Goal: Information Seeking & Learning: Check status

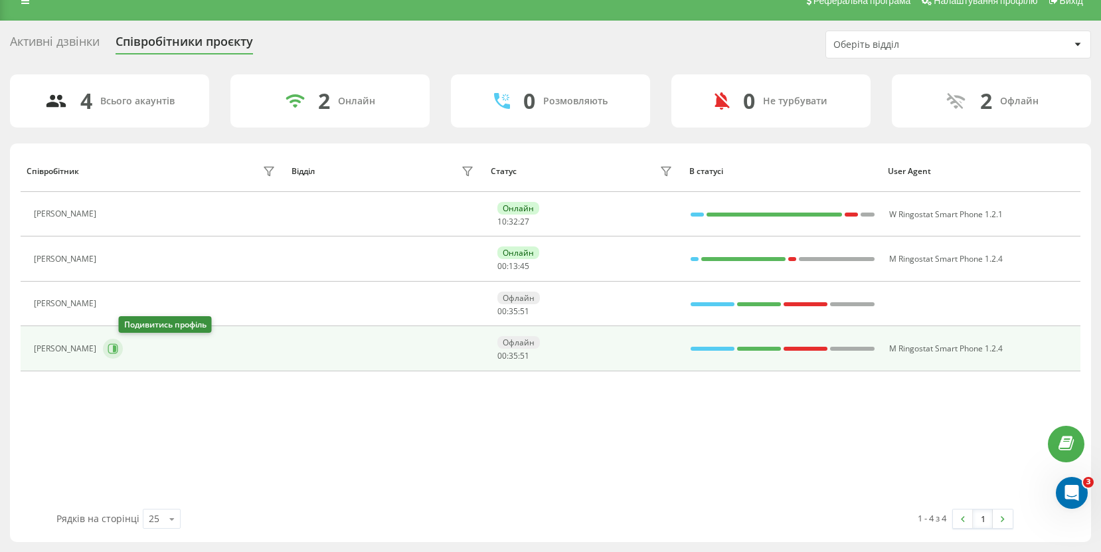
click at [118, 351] on icon at bounding box center [113, 348] width 10 height 10
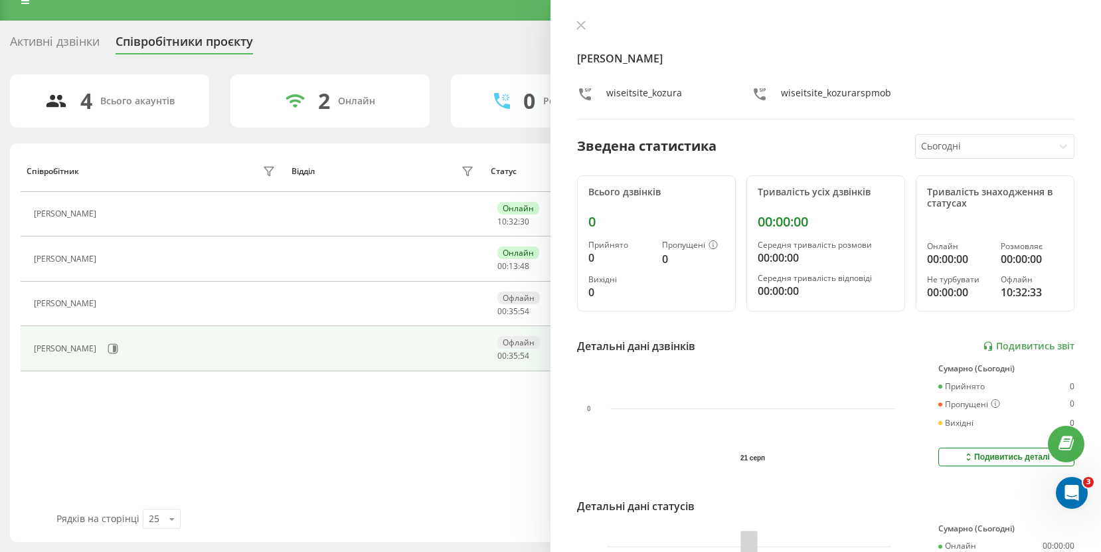
click at [954, 141] on div at bounding box center [984, 146] width 127 height 15
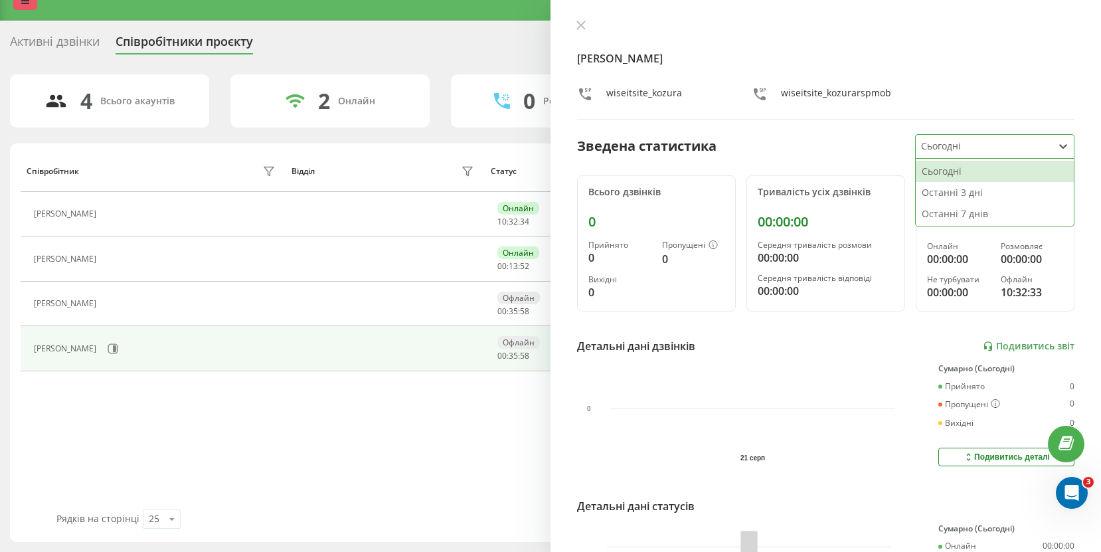
click at [25, 3] on icon at bounding box center [25, 0] width 8 height 9
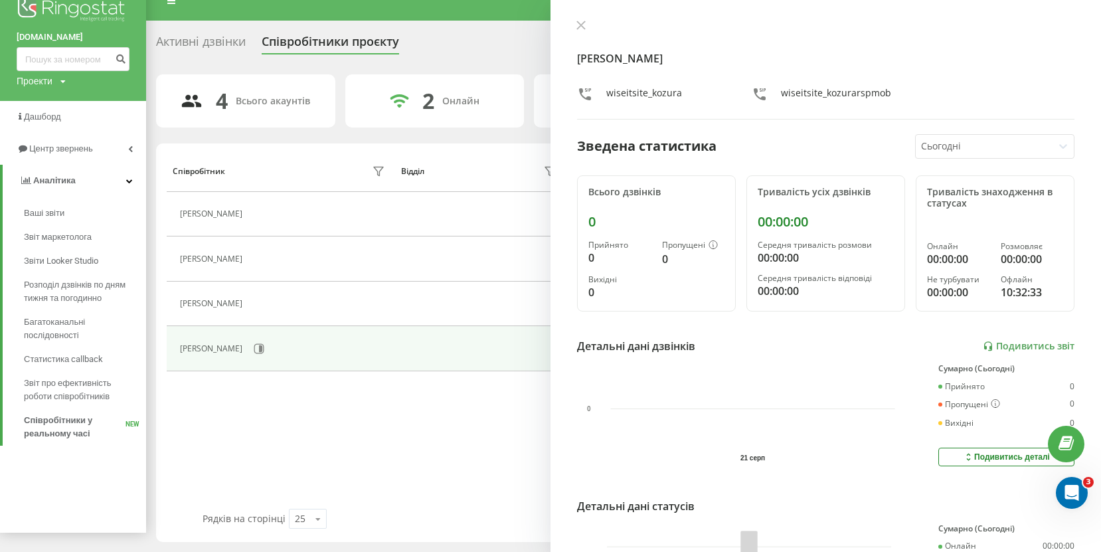
click at [284, 395] on div "Співробітник Відділ Статус В статусі User Agent Василь Онлайн 10 : 32 : 48 W Ri…" at bounding box center [624, 329] width 914 height 359
click at [1019, 160] on div "Олександра Козюра wiseitsite_kozura wiseitsite_kozurarspmob Зведена статистика …" at bounding box center [826, 276] width 551 height 552
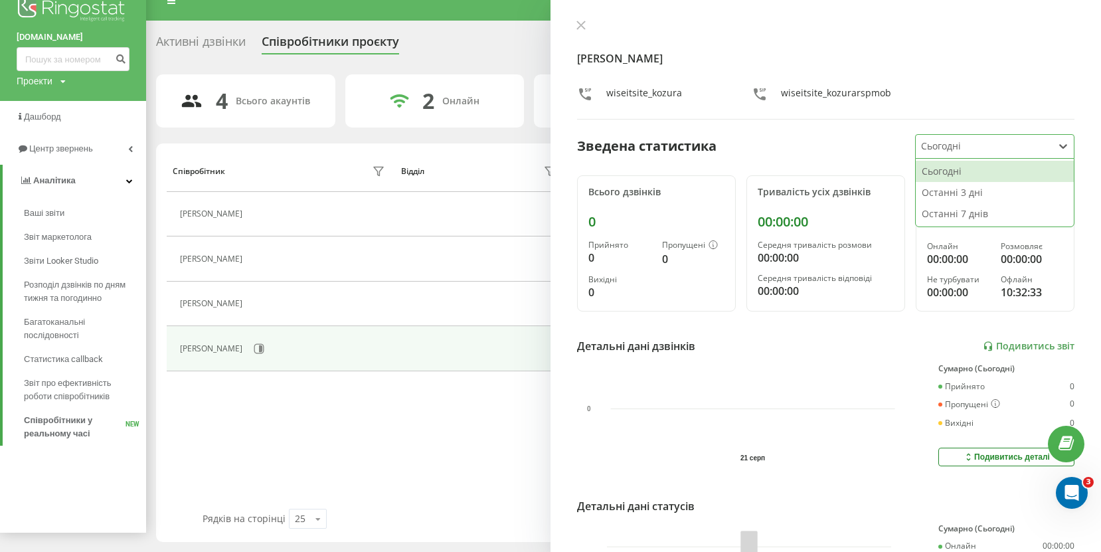
click at [1013, 150] on div at bounding box center [984, 146] width 127 height 15
click at [972, 198] on div "Останні 3 дні" at bounding box center [995, 192] width 158 height 21
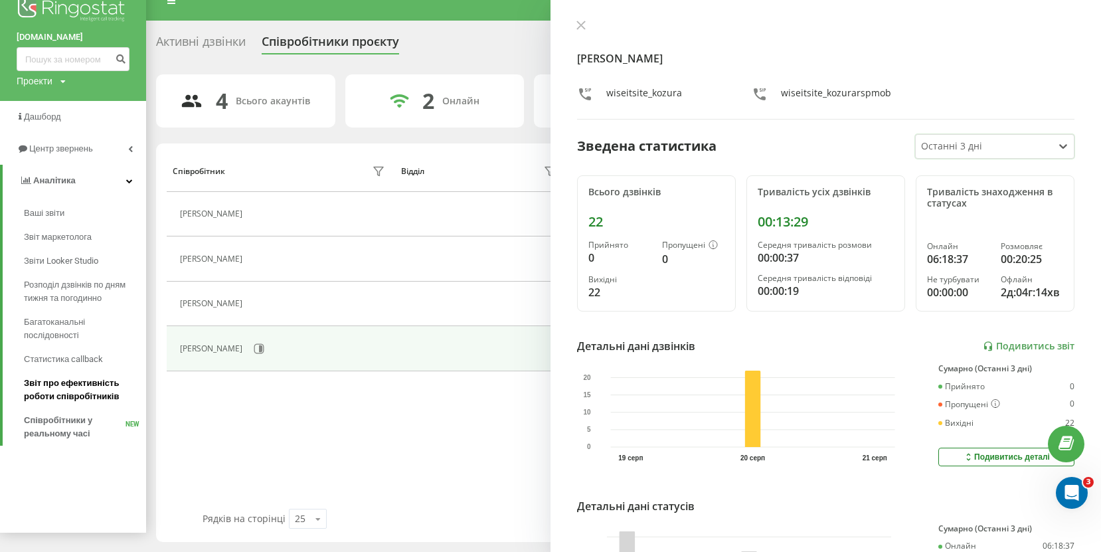
click at [99, 396] on span "Звіт про ефективність роботи співробітників" at bounding box center [82, 390] width 116 height 27
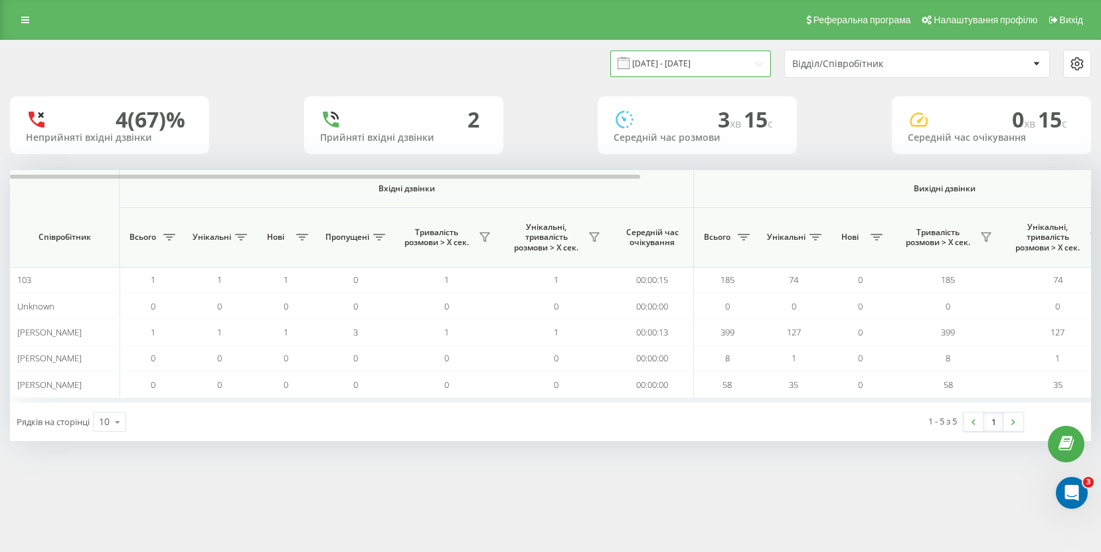
click at [689, 61] on input "21.07.2025 - 21.08.2025" at bounding box center [690, 63] width 161 height 26
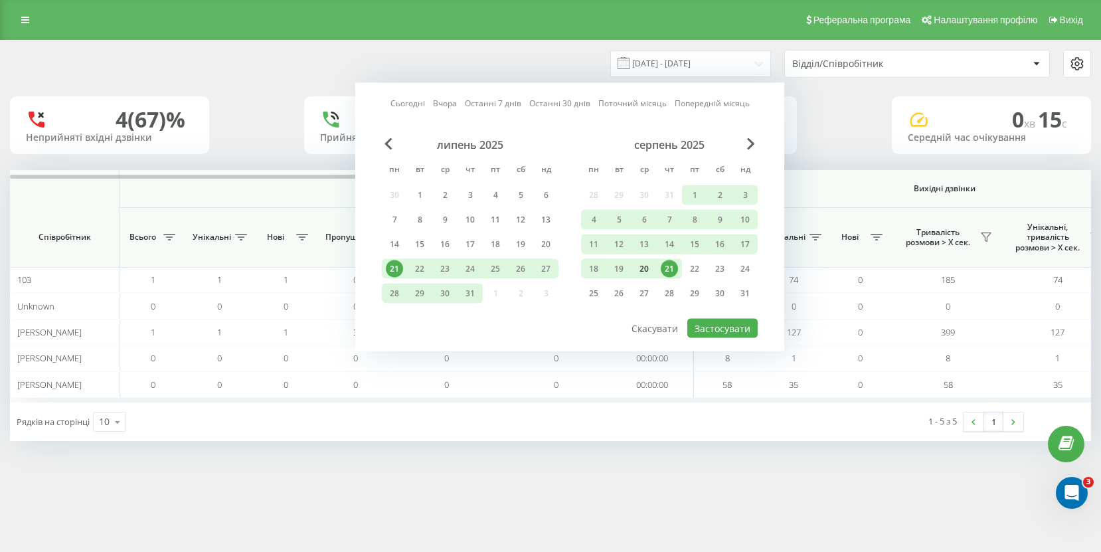
click at [640, 274] on div "20" at bounding box center [644, 268] width 17 height 17
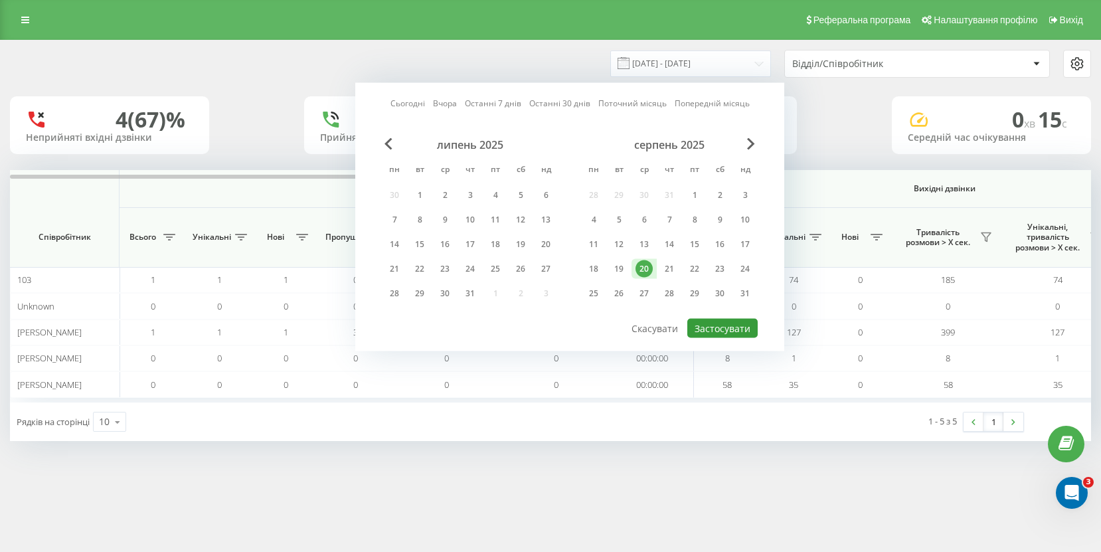
click at [701, 326] on button "Застосувати" at bounding box center [722, 328] width 70 height 19
type input "[DATE] - [DATE]"
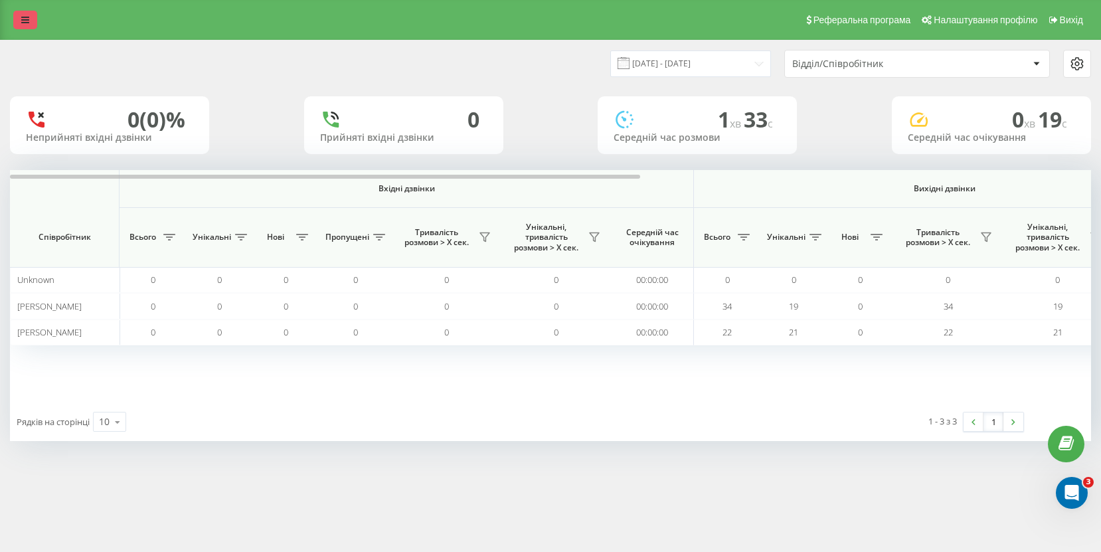
click at [25, 28] on link at bounding box center [25, 20] width 24 height 19
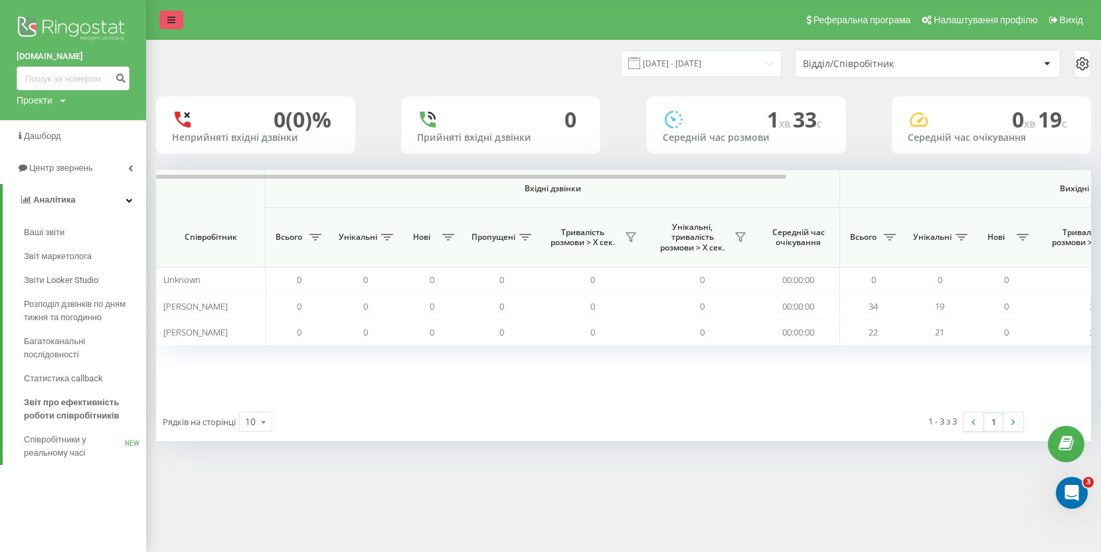
click at [180, 19] on link at bounding box center [171, 20] width 24 height 19
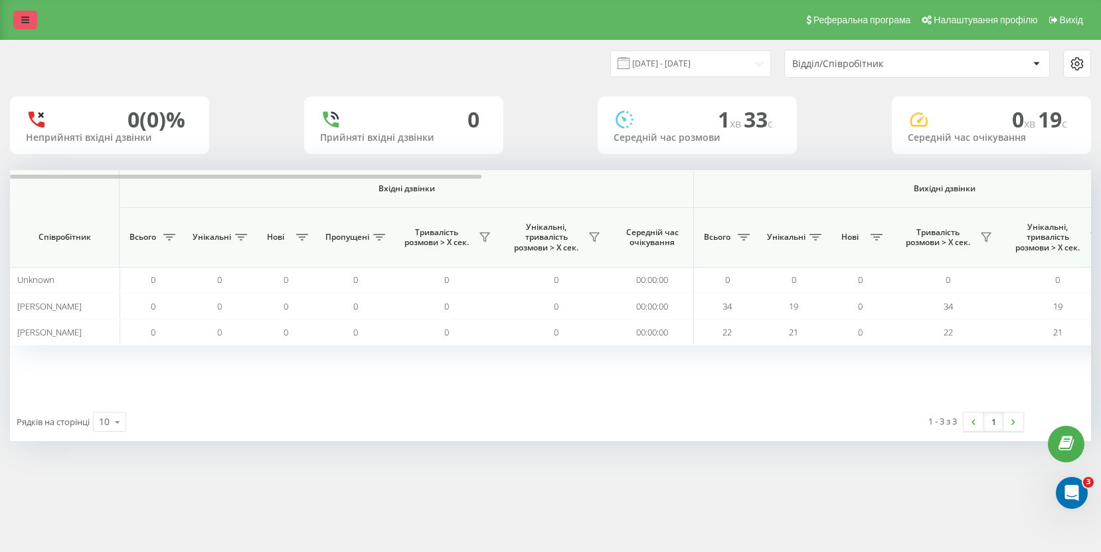
click at [33, 15] on link at bounding box center [25, 20] width 24 height 19
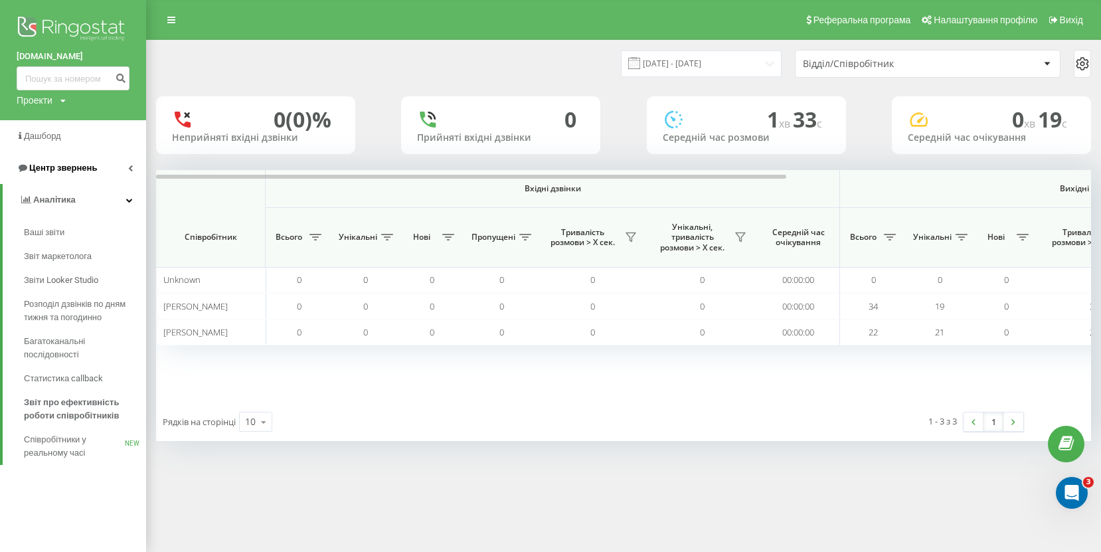
click at [58, 169] on span "Центр звернень" at bounding box center [63, 168] width 68 height 10
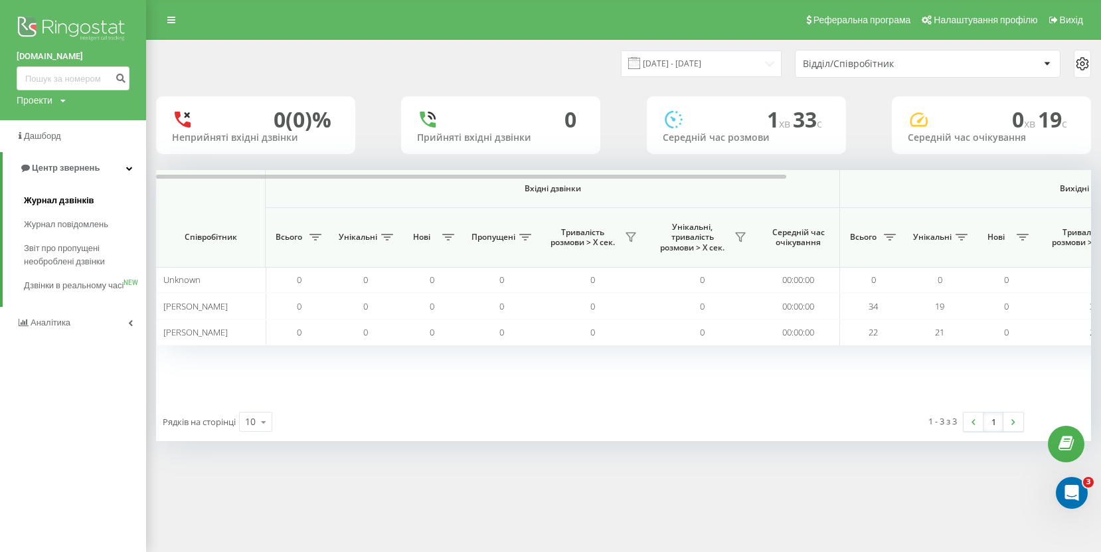
click at [64, 211] on link "Журнал дзвінків" at bounding box center [85, 201] width 122 height 24
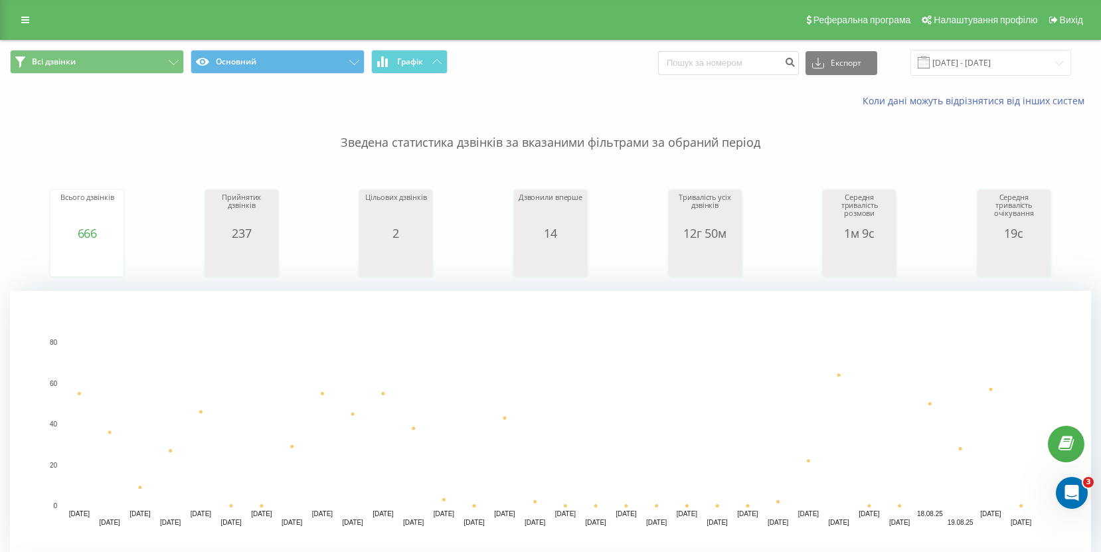
click at [21, 31] on div "Реферальна програма Налаштування профілю Вихід" at bounding box center [550, 20] width 1101 height 40
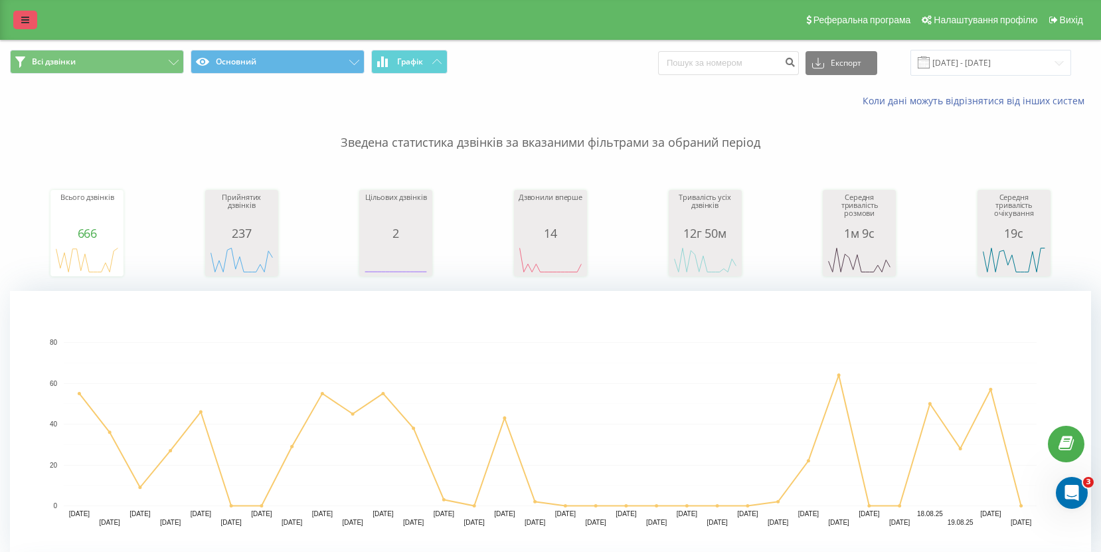
click at [23, 18] on icon at bounding box center [25, 19] width 8 height 9
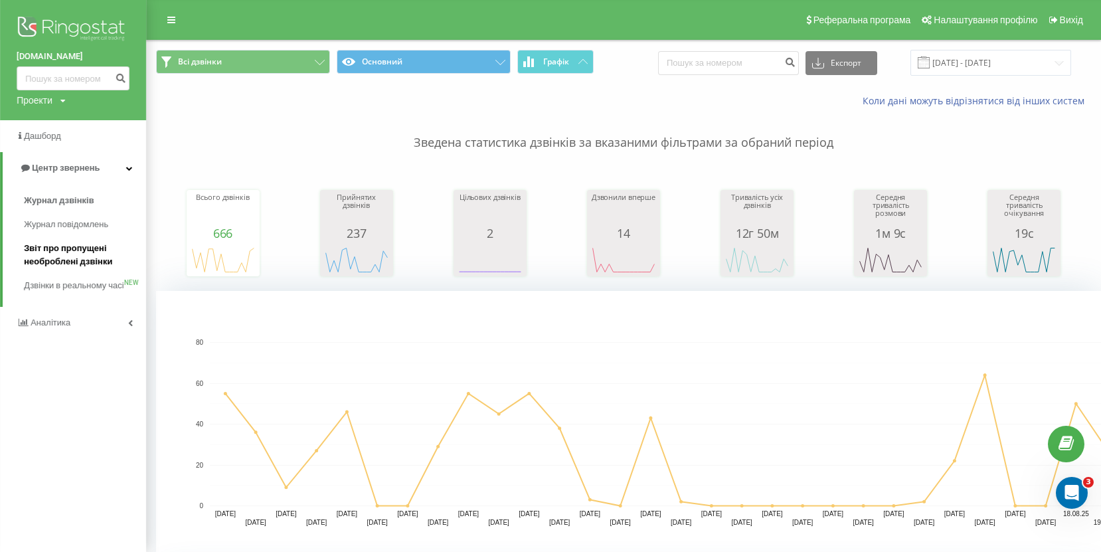
click at [79, 258] on span "Звіт про пропущені необроблені дзвінки" at bounding box center [82, 255] width 116 height 27
click at [72, 339] on link "Аналiтика" at bounding box center [73, 323] width 146 height 32
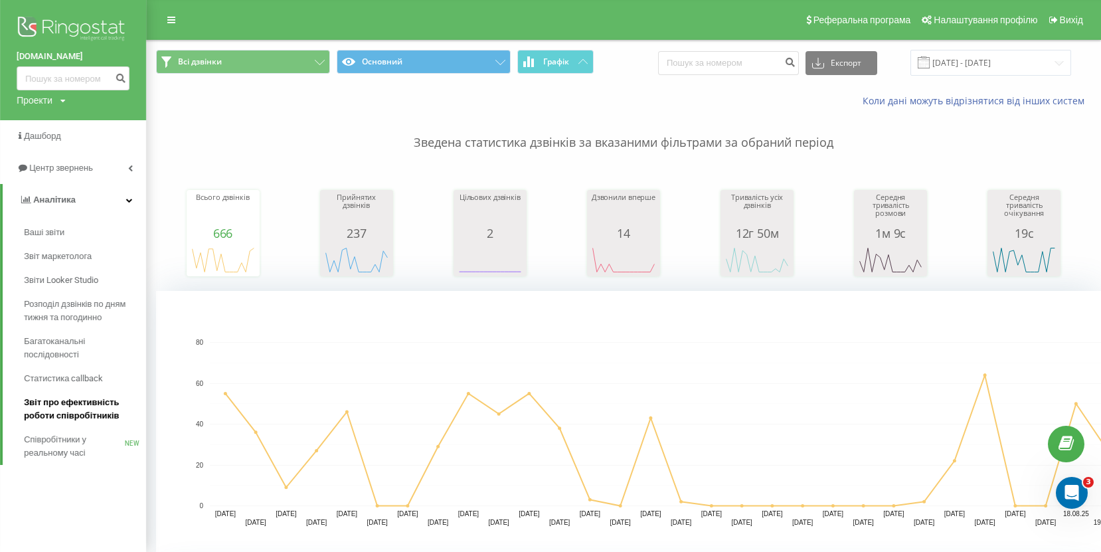
click at [82, 412] on span "Звіт про ефективність роботи співробітників" at bounding box center [82, 409] width 116 height 27
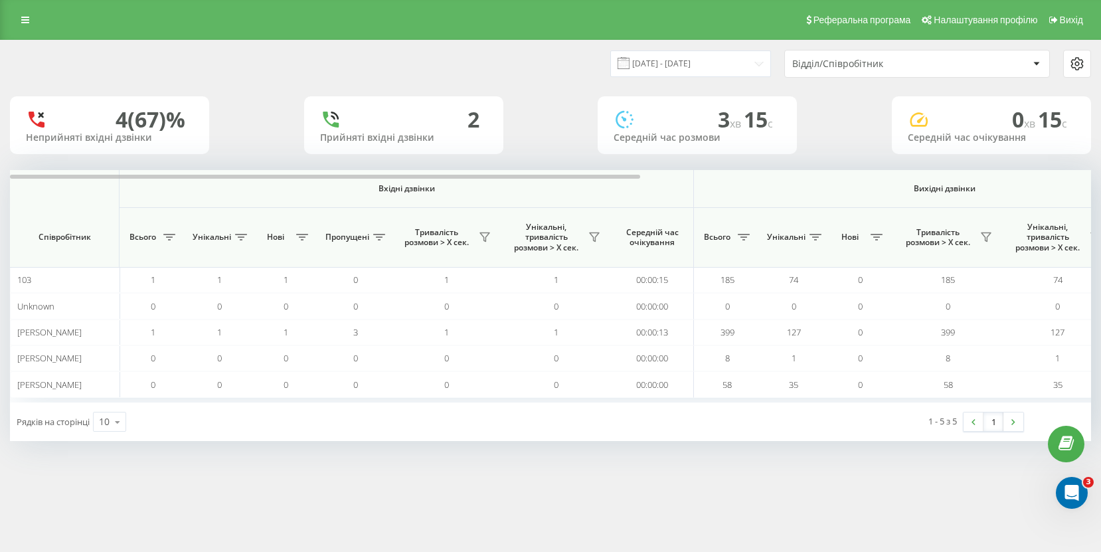
click at [808, 72] on div "Відділ/Співробітник" at bounding box center [917, 63] width 264 height 27
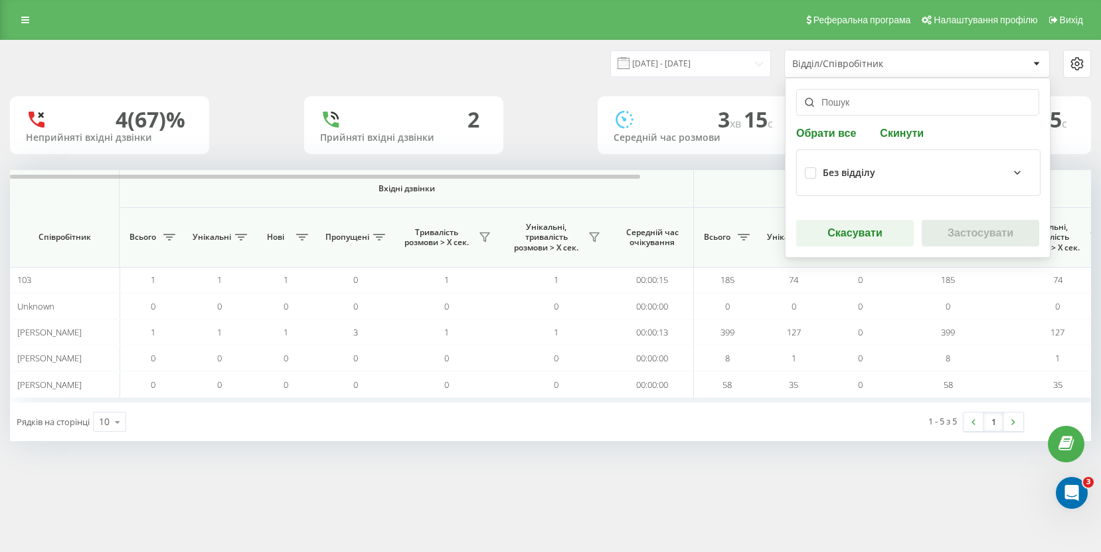
click at [828, 101] on input "text" at bounding box center [917, 102] width 243 height 27
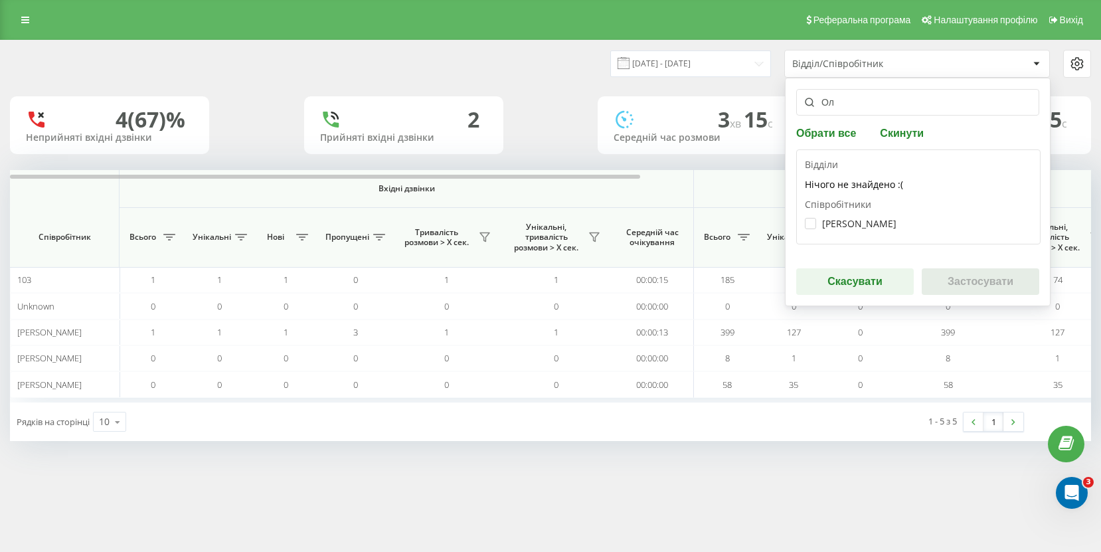
type input "О"
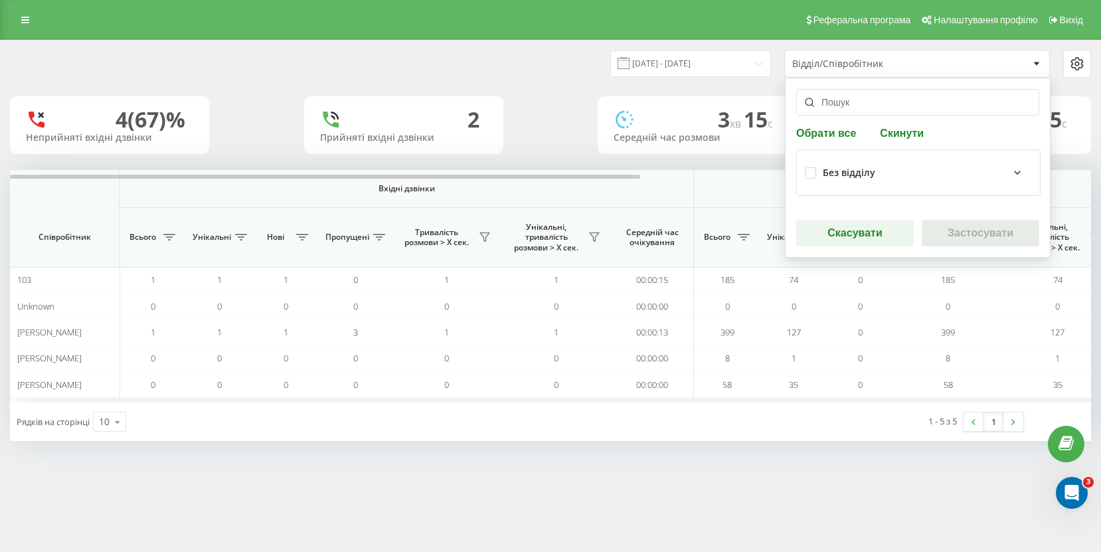
click at [571, 101] on div "4 (67)% Неприйняті вхідні дзвінки 2 Прийняті вхідні дзвінки 3 хв 15 c Середній …" at bounding box center [550, 125] width 1081 height 58
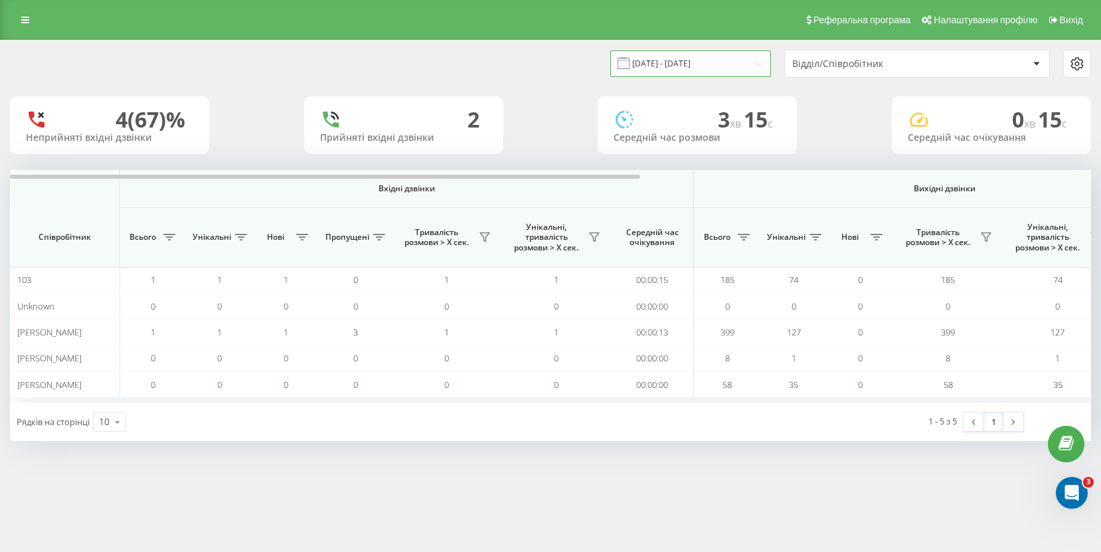
click at [723, 71] on input "[DATE] - [DATE]" at bounding box center [690, 63] width 161 height 26
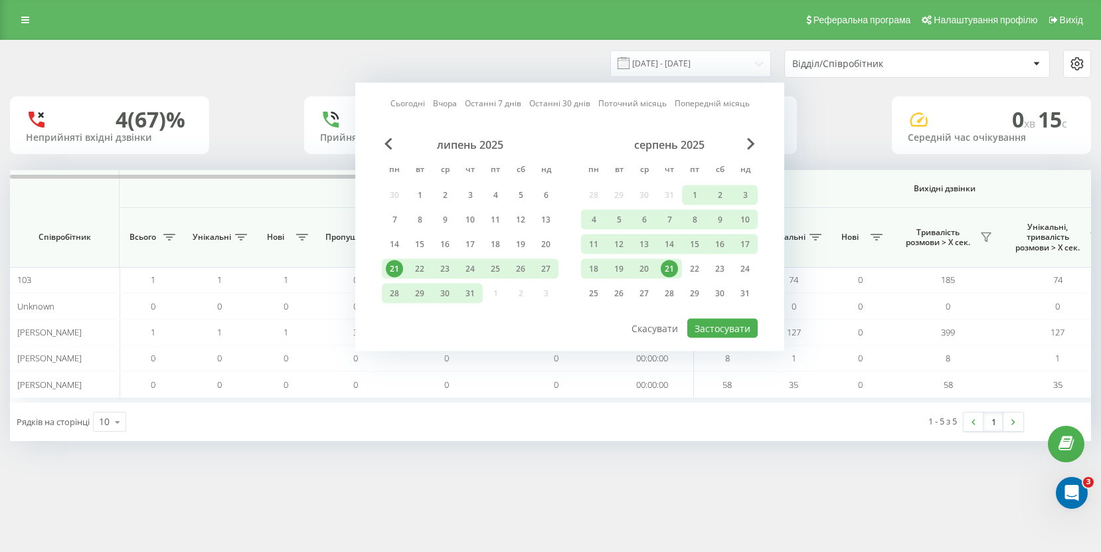
click at [668, 271] on div "21" at bounding box center [669, 268] width 17 height 17
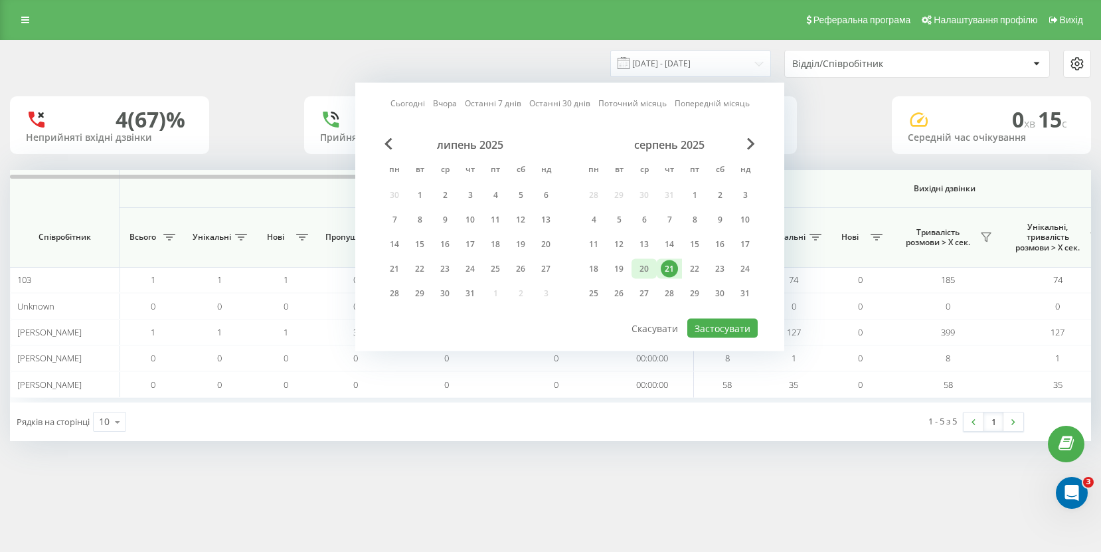
click at [640, 266] on div "20" at bounding box center [644, 268] width 17 height 17
click at [642, 272] on div "20" at bounding box center [644, 268] width 17 height 17
click at [720, 338] on div "Сьогодні Вчора Останні 7 днів Останні 30 днів Поточний місяць Попередній місяць…" at bounding box center [569, 217] width 429 height 268
click at [718, 323] on button "Застосувати" at bounding box center [722, 328] width 70 height 19
type input "20.08.2025 - 20.08.2025"
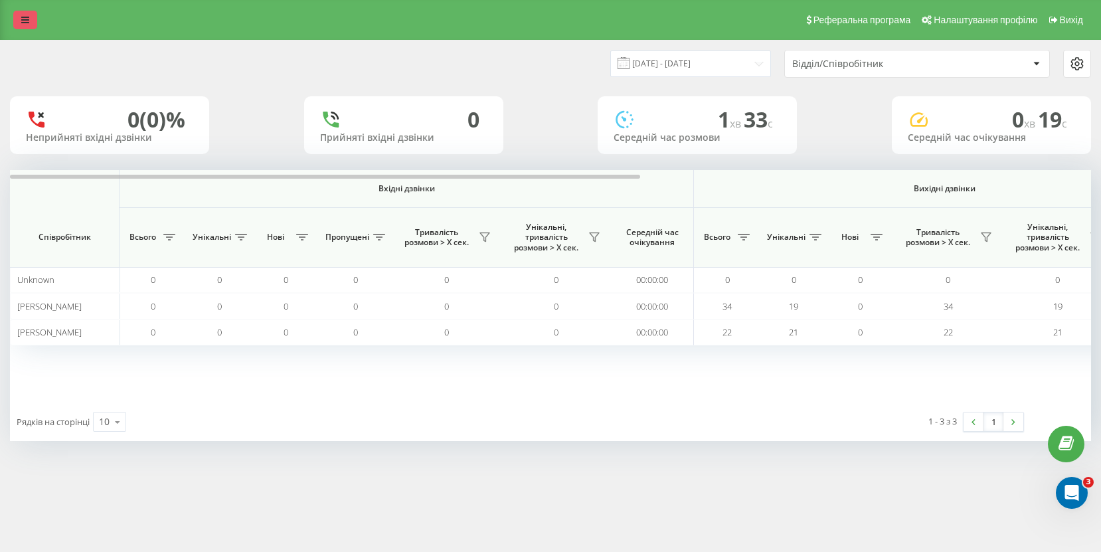
click at [19, 24] on link at bounding box center [25, 20] width 24 height 19
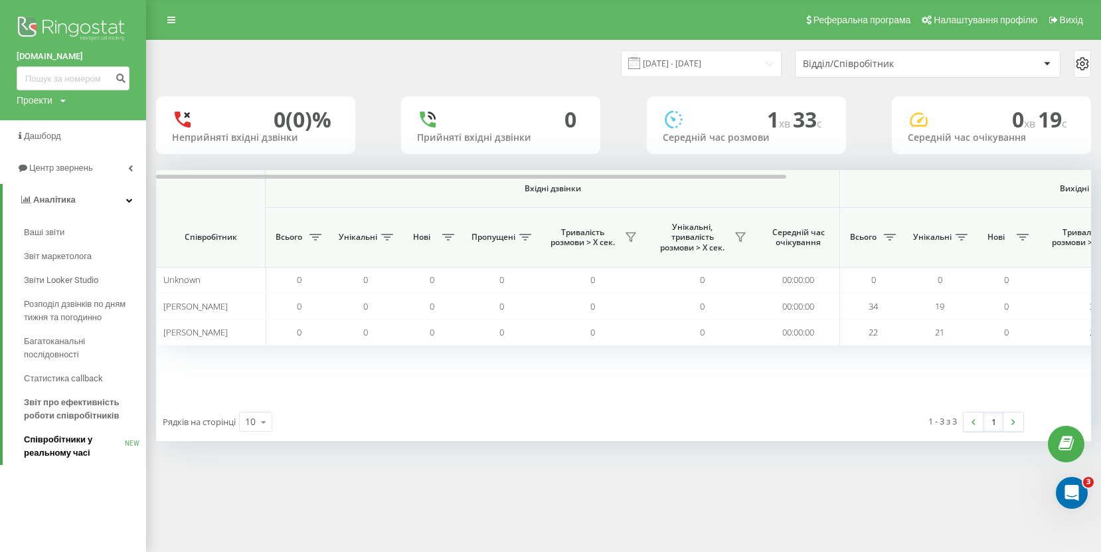
click at [63, 452] on span "Співробітники у реальному часі" at bounding box center [74, 446] width 101 height 27
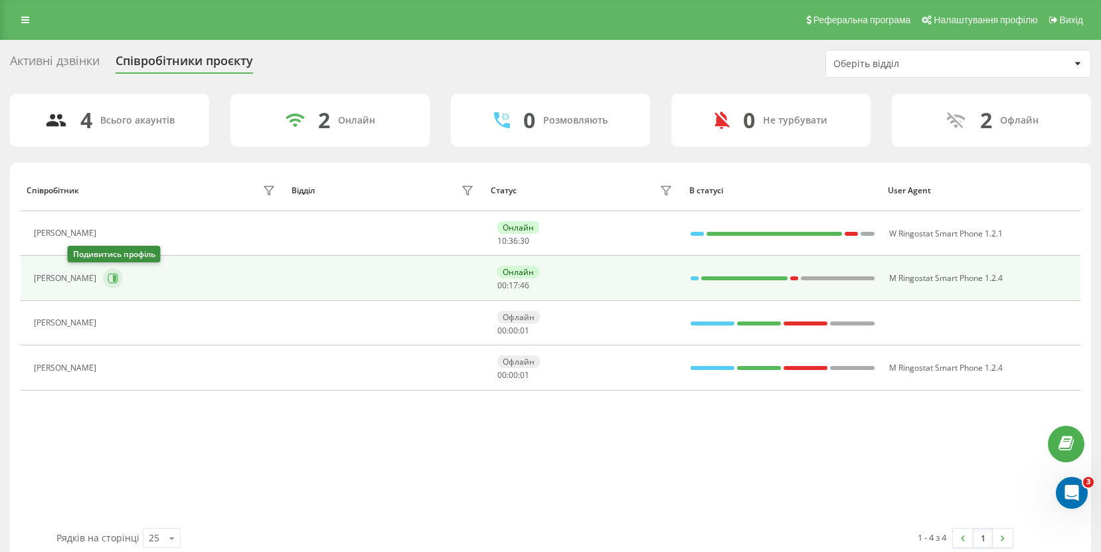
click at [108, 275] on icon at bounding box center [113, 278] width 11 height 11
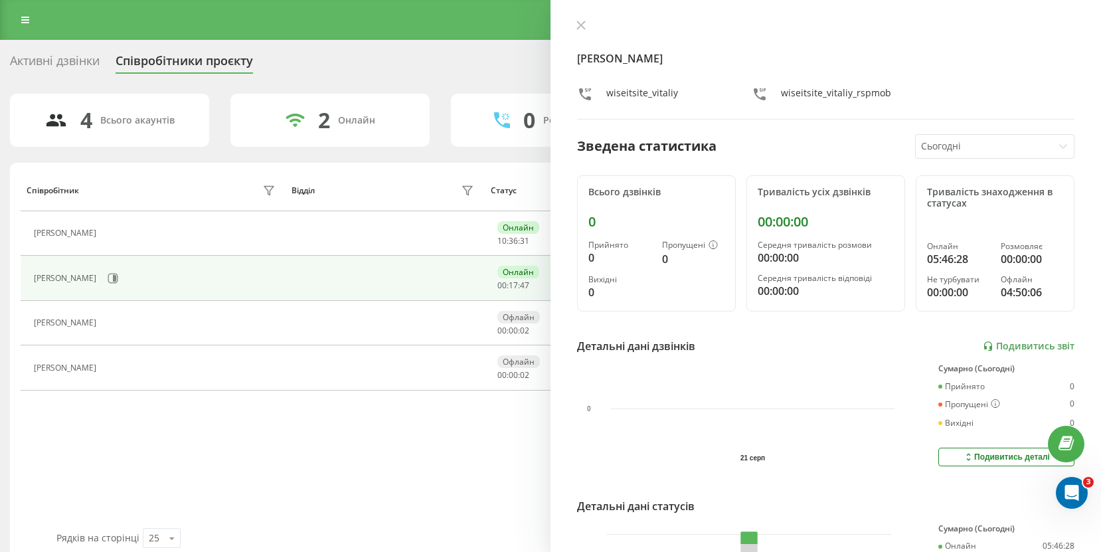
click at [968, 150] on div at bounding box center [984, 146] width 127 height 15
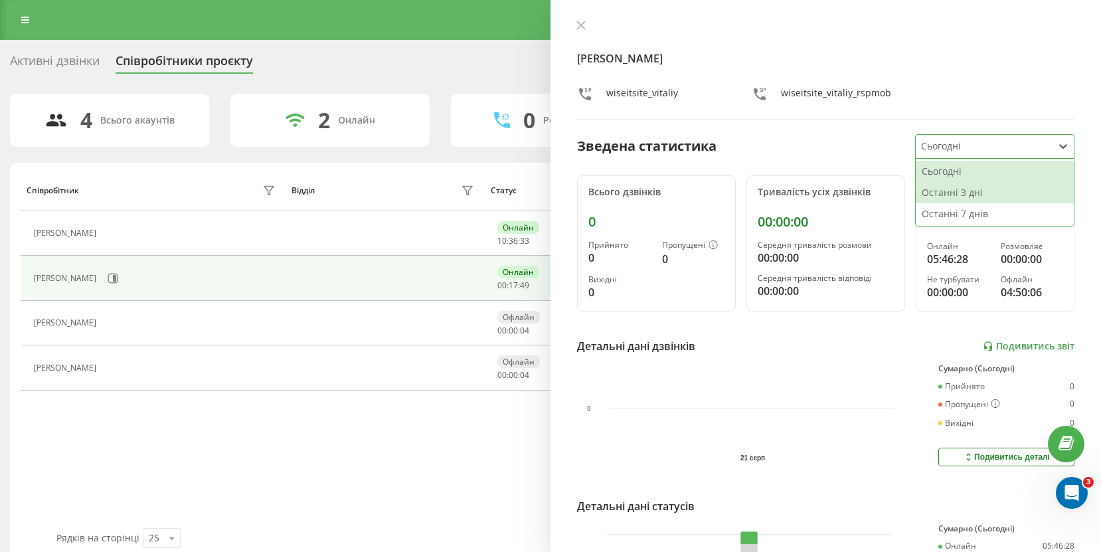
click at [947, 195] on div "Останні 3 дні" at bounding box center [995, 192] width 158 height 21
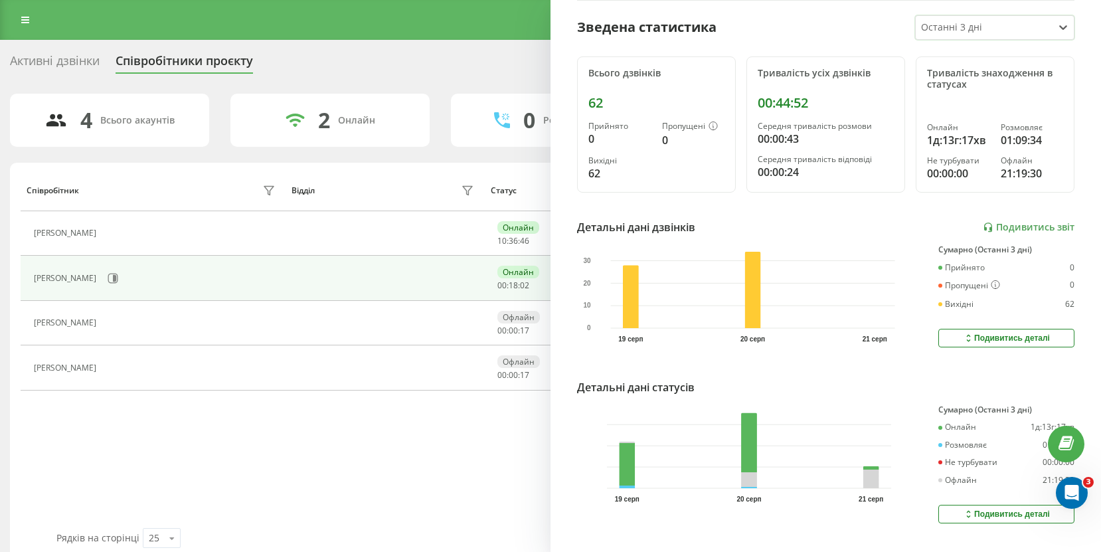
scroll to position [141, 0]
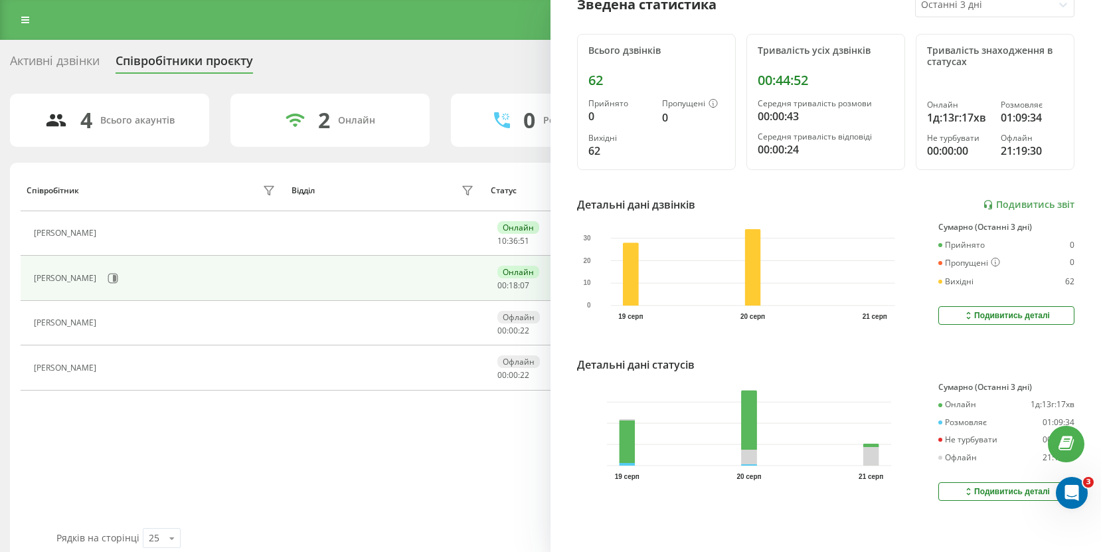
click at [968, 312] on icon at bounding box center [969, 315] width 4 height 7
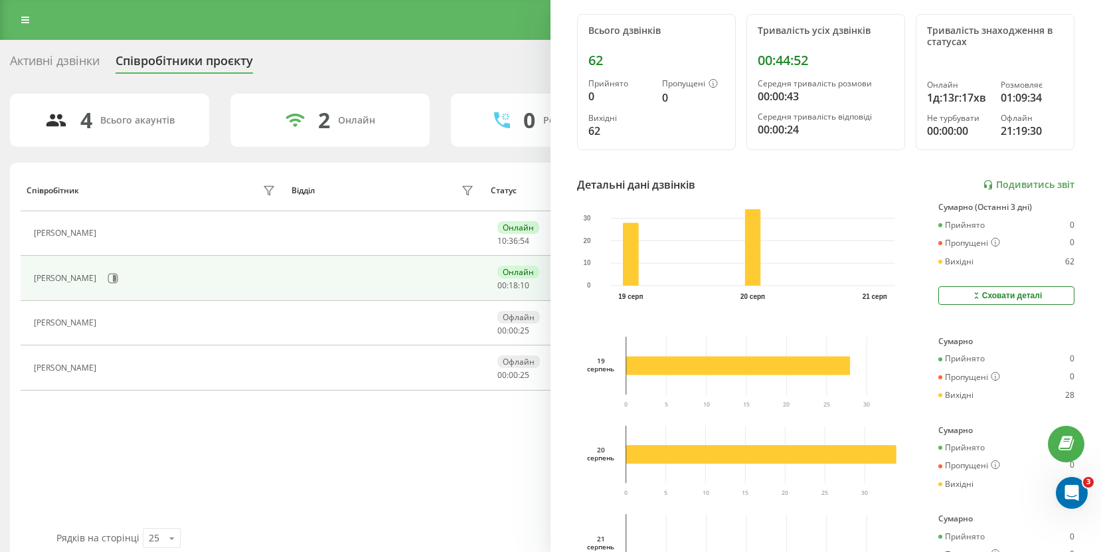
scroll to position [0, 0]
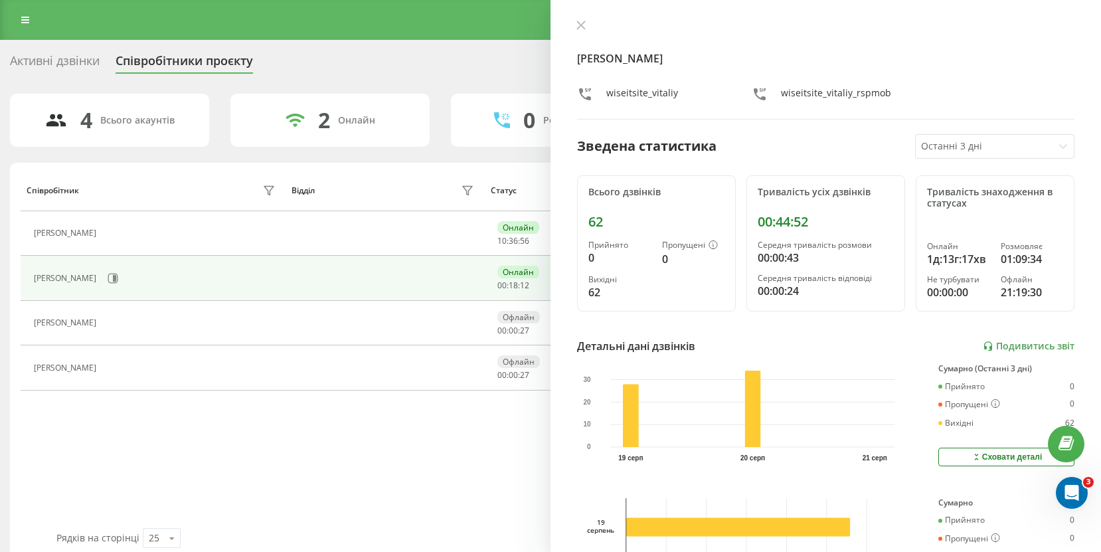
click at [585, 25] on icon at bounding box center [580, 25] width 9 height 9
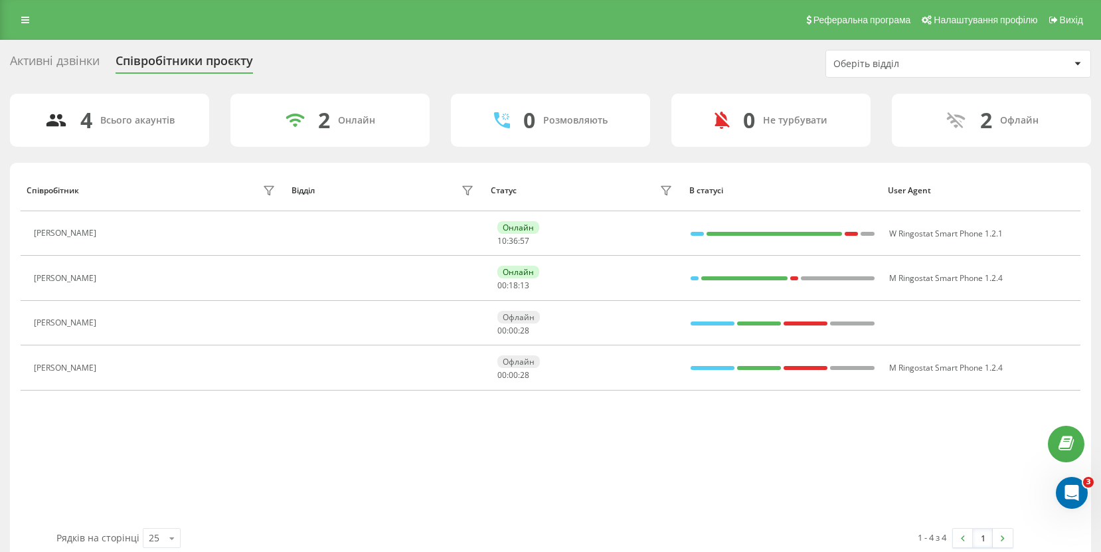
click at [458, 80] on div "Активні дзвінки Співробітники проєкту Оберіть відділ 4 Всього акаунтів 2 Онлайн…" at bounding box center [550, 305] width 1081 height 511
click at [24, 17] on icon at bounding box center [25, 19] width 8 height 9
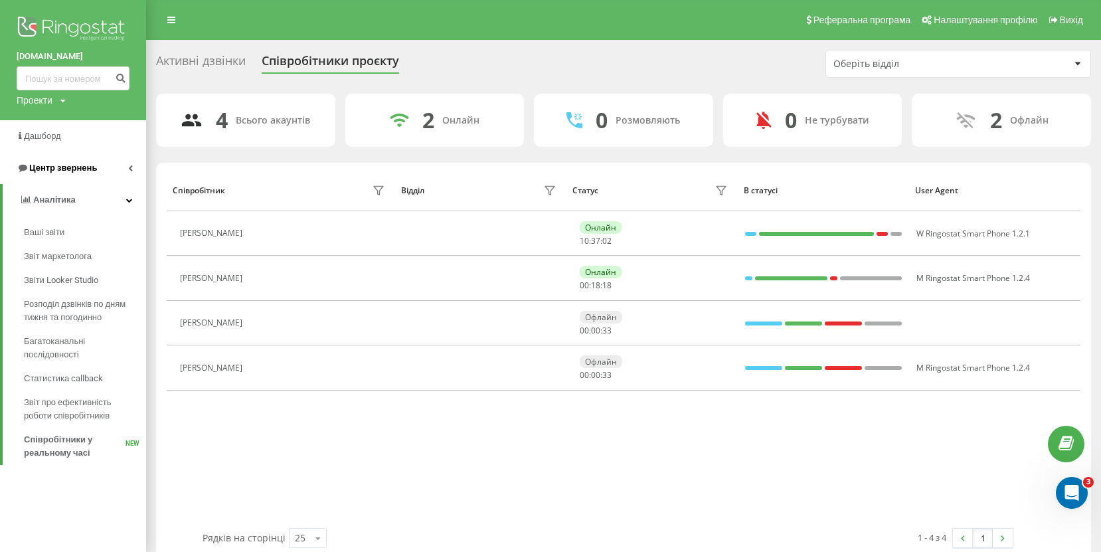
click at [89, 166] on span "Центр звернень" at bounding box center [63, 168] width 68 height 10
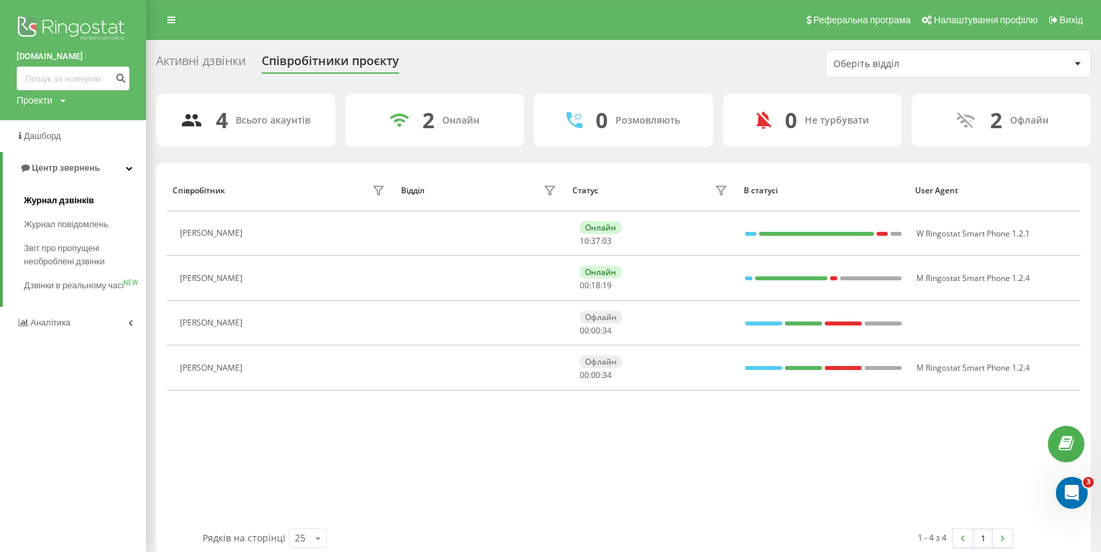
click at [76, 196] on span "Журнал дзвінків" at bounding box center [59, 200] width 70 height 13
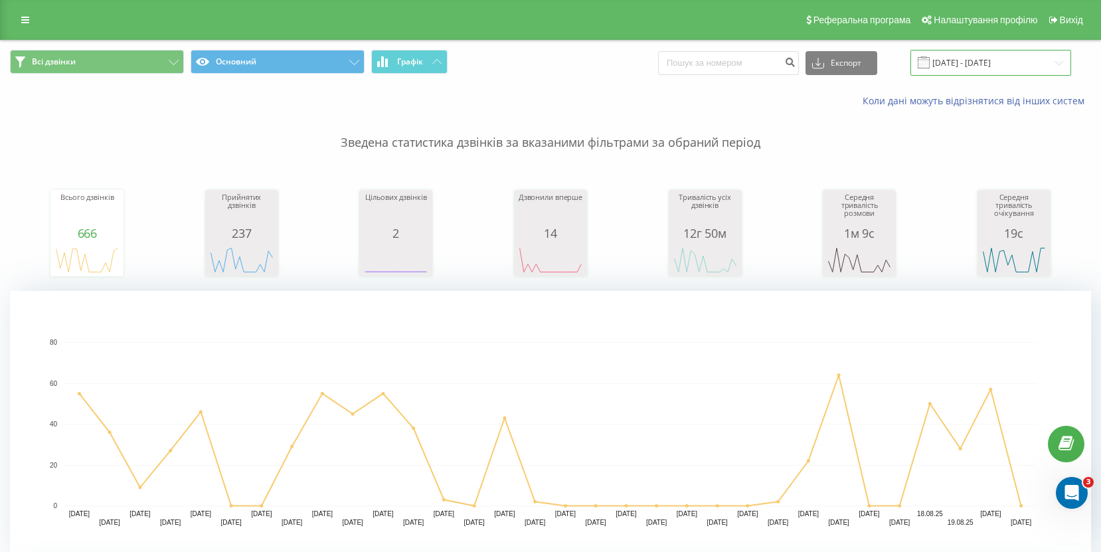
click at [997, 69] on input "21.07.2025 - 21.08.2025" at bounding box center [991, 63] width 161 height 26
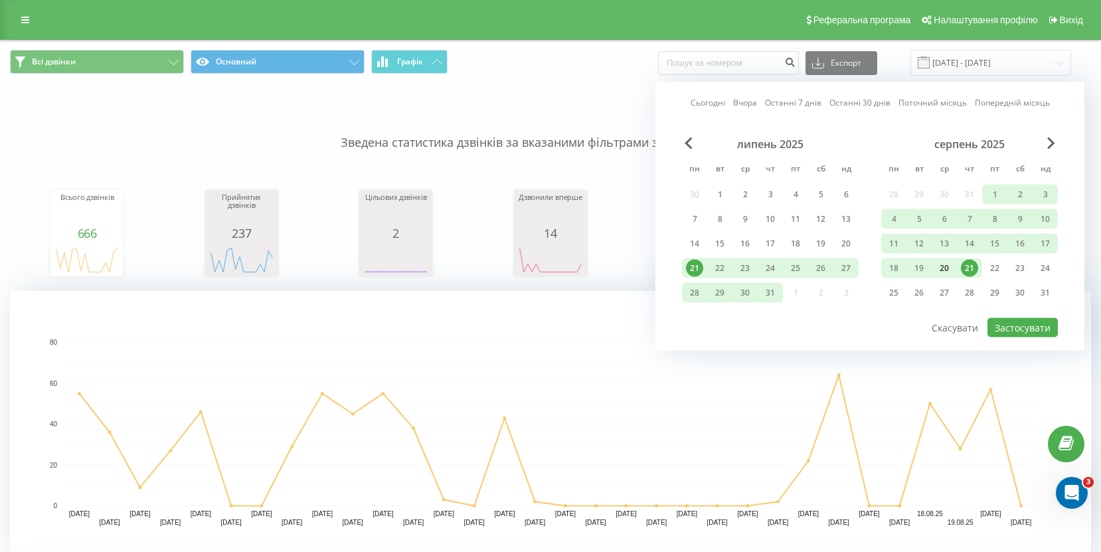
click at [942, 268] on div "20" at bounding box center [944, 268] width 17 height 17
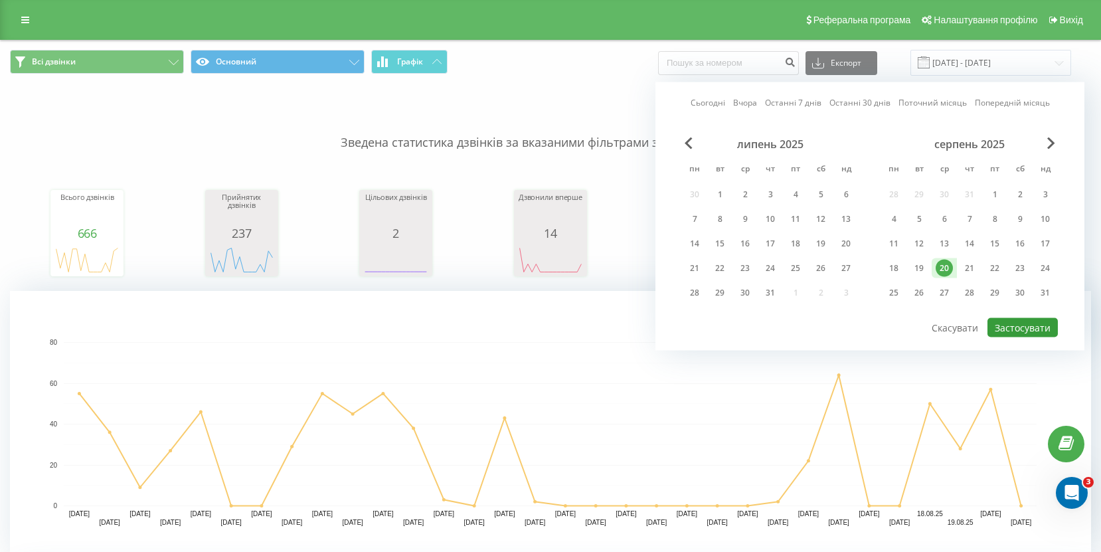
click at [1018, 335] on button "Застосувати" at bounding box center [1023, 327] width 70 height 19
type input "[DATE] - [DATE]"
